Goal: Task Accomplishment & Management: Manage account settings

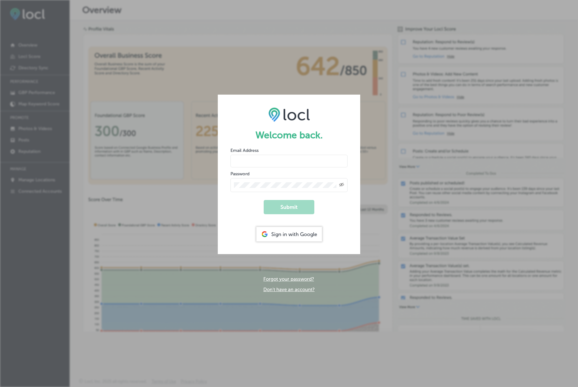
click at [250, 167] on input "email" at bounding box center [288, 161] width 117 height 13
type input "m"
type input "Celestialmarketing5@gmail.com"
click at [281, 204] on button "Submit" at bounding box center [289, 207] width 51 height 14
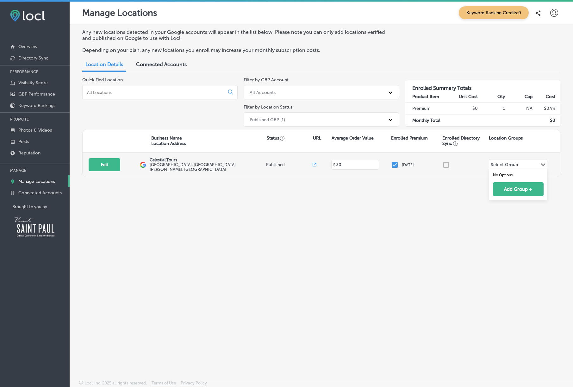
click at [530, 163] on div "Select Group Path Created with Sketch." at bounding box center [518, 164] width 58 height 11
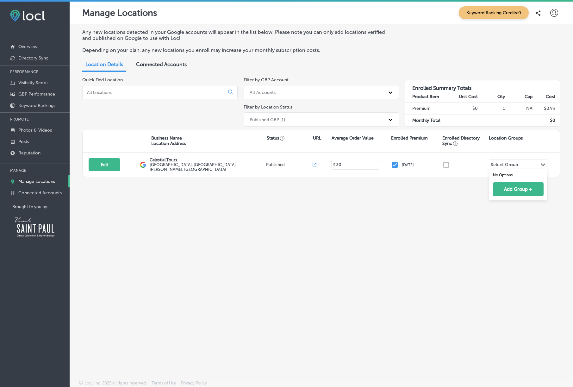
click at [424, 203] on div "Any new locations detected in your Google accounts will appear in the list belo…" at bounding box center [321, 187] width 503 height 326
click at [163, 64] on span "Connected Accounts" at bounding box center [161, 64] width 51 height 6
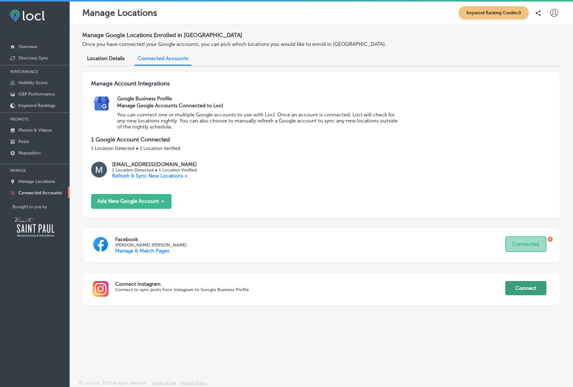
click at [517, 289] on button "Connect" at bounding box center [525, 288] width 41 height 14
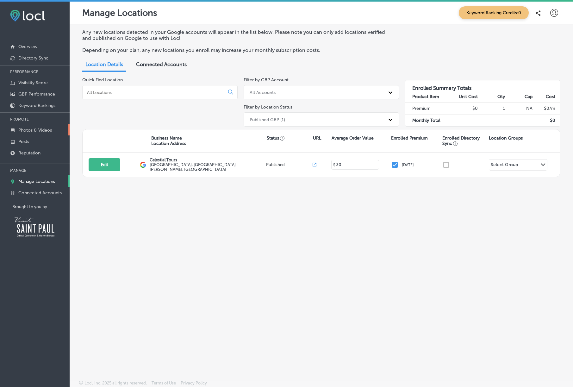
click at [46, 130] on p "Photos & Videos" at bounding box center [35, 130] width 34 height 5
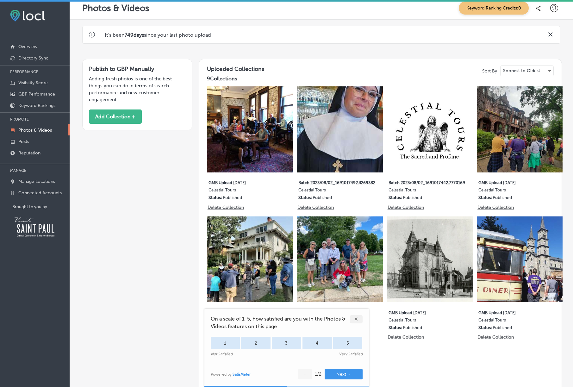
scroll to position [3, 0]
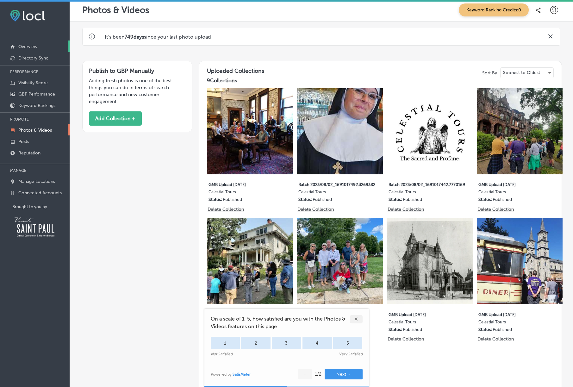
click at [37, 49] on link "Overview" at bounding box center [35, 46] width 70 height 11
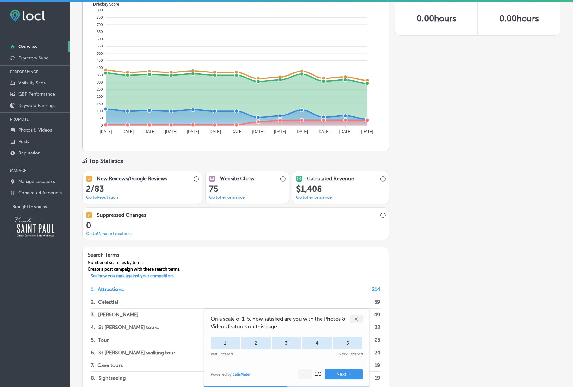
scroll to position [307, 0]
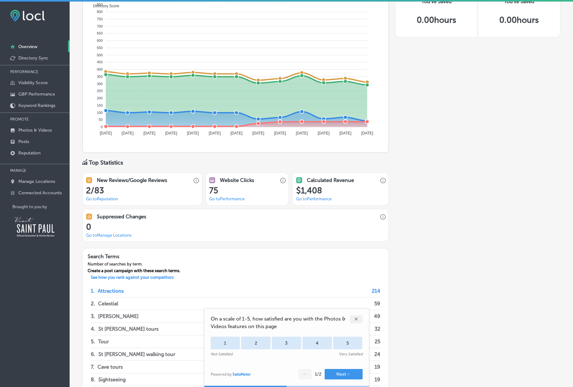
click at [100, 196] on link "Go to Reputation" at bounding box center [102, 198] width 32 height 5
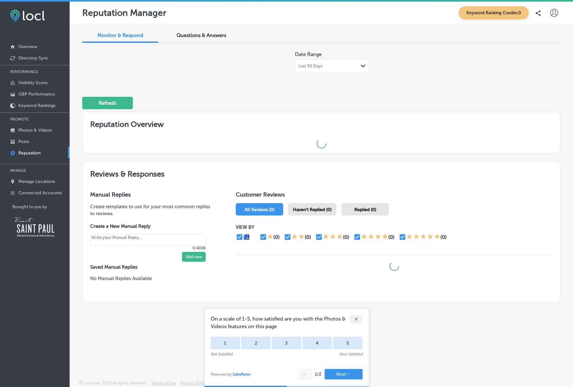
type textarea "x"
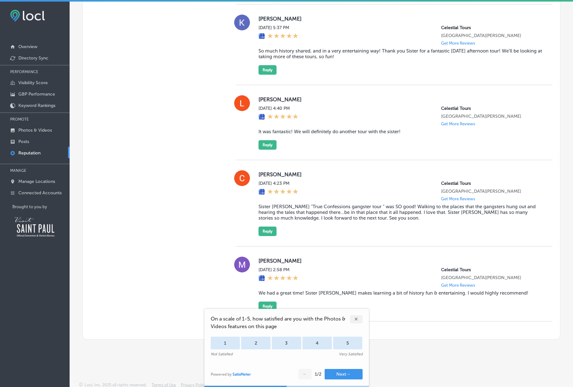
scroll to position [576, 0]
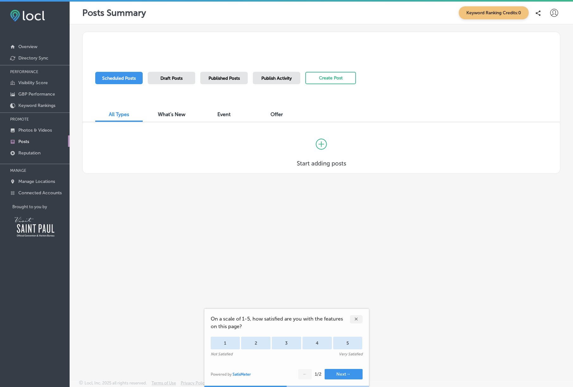
click at [356, 318] on div "✕" at bounding box center [356, 319] width 13 height 8
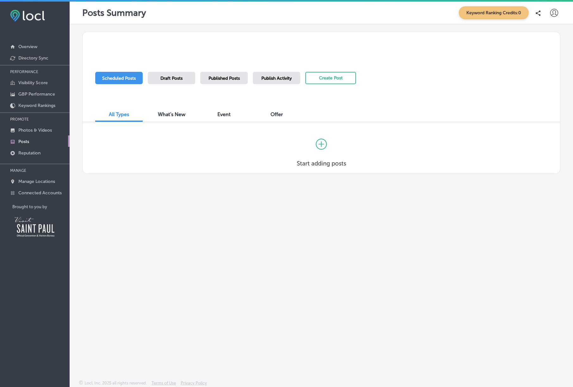
click at [172, 115] on span "What's New" at bounding box center [172, 114] width 28 height 6
click at [120, 115] on span "All Types" at bounding box center [119, 114] width 20 height 6
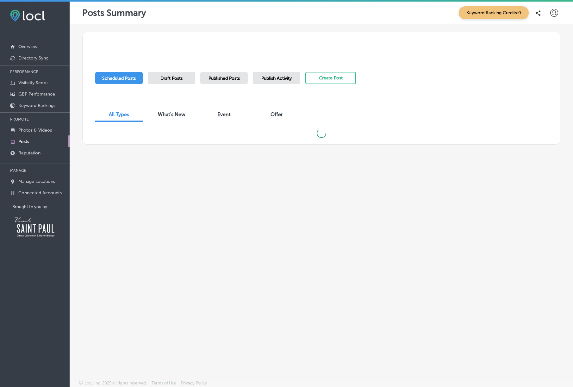
click at [163, 78] on span "Draft Posts" at bounding box center [171, 78] width 22 height 5
click at [23, 141] on p "Posts" at bounding box center [23, 141] width 11 height 5
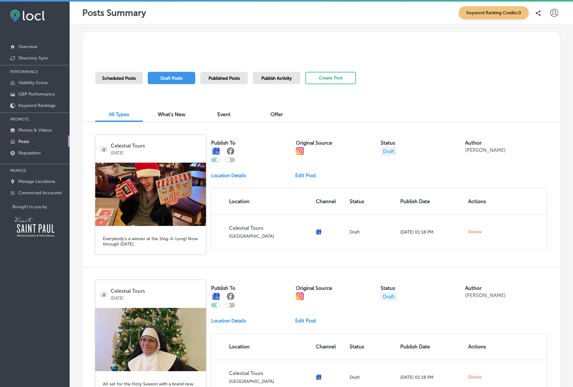
click at [29, 141] on p "Posts" at bounding box center [23, 141] width 11 height 5
click at [239, 78] on span "Published Posts" at bounding box center [224, 78] width 31 height 5
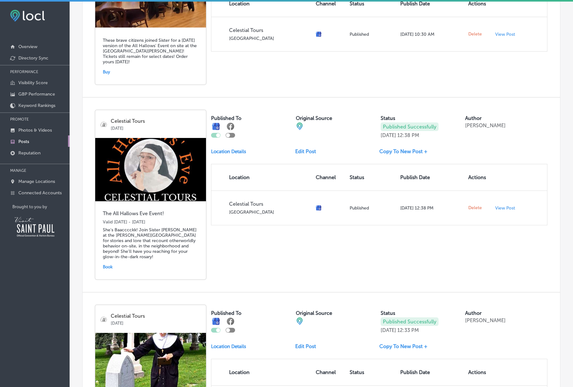
scroll to position [180, 0]
